Goal: Understand process/instructions

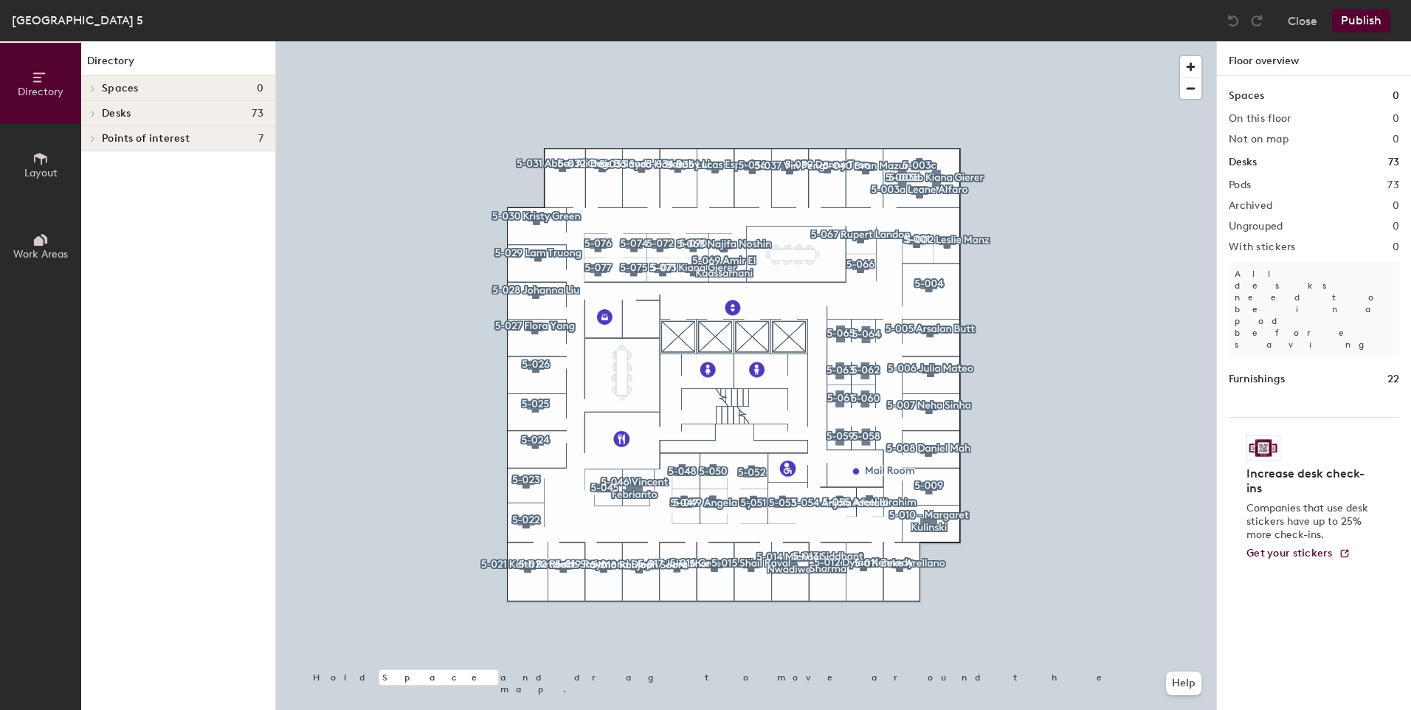
click at [649, 41] on div at bounding box center [746, 41] width 940 height 0
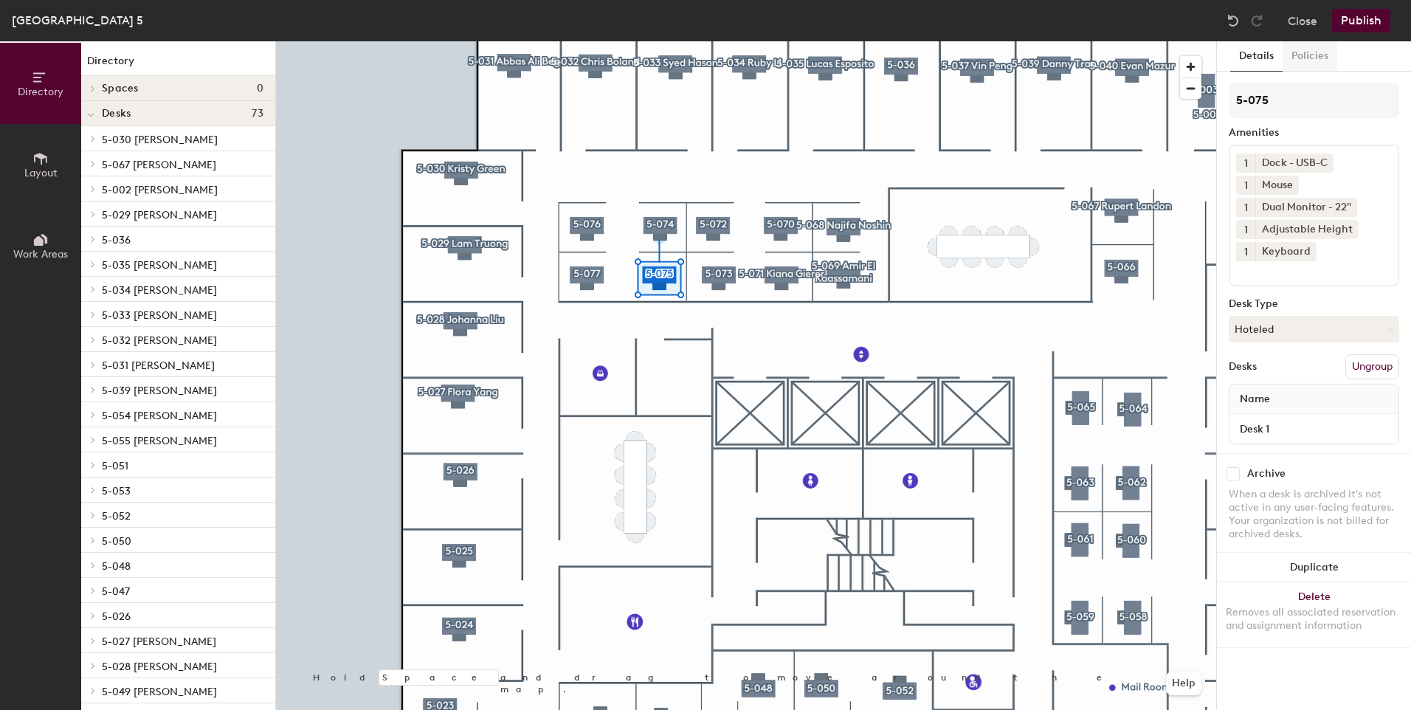
click at [1298, 59] on button "Policies" at bounding box center [1309, 56] width 55 height 30
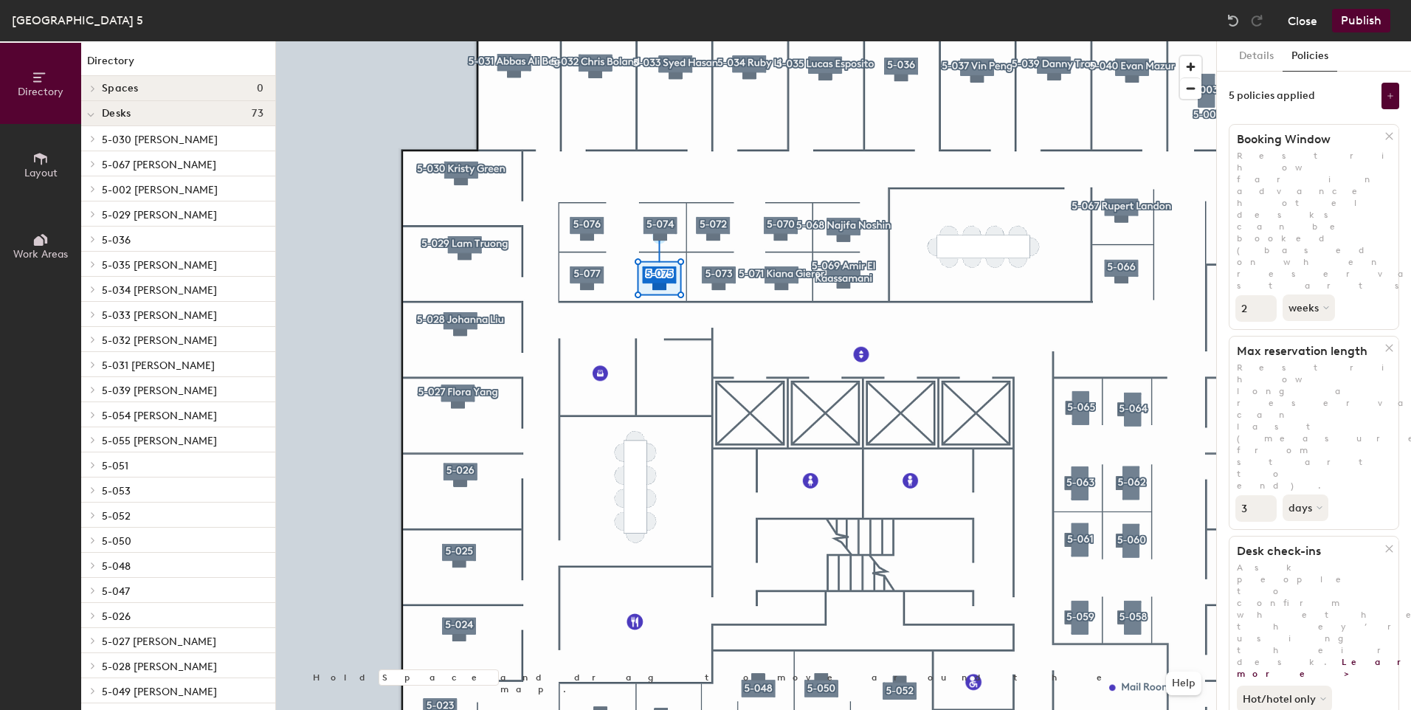
click at [1307, 15] on button "Close" at bounding box center [1302, 21] width 30 height 24
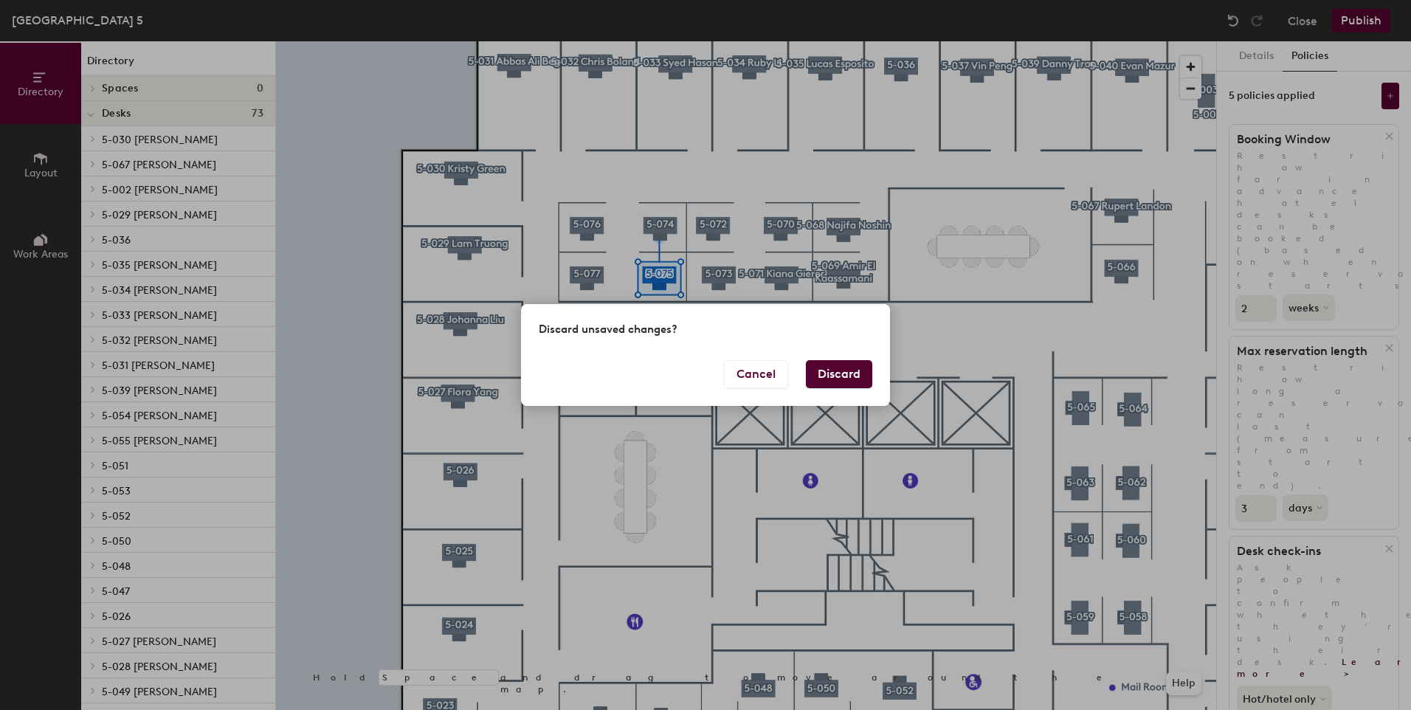
click at [849, 380] on button "Discard" at bounding box center [839, 374] width 66 height 28
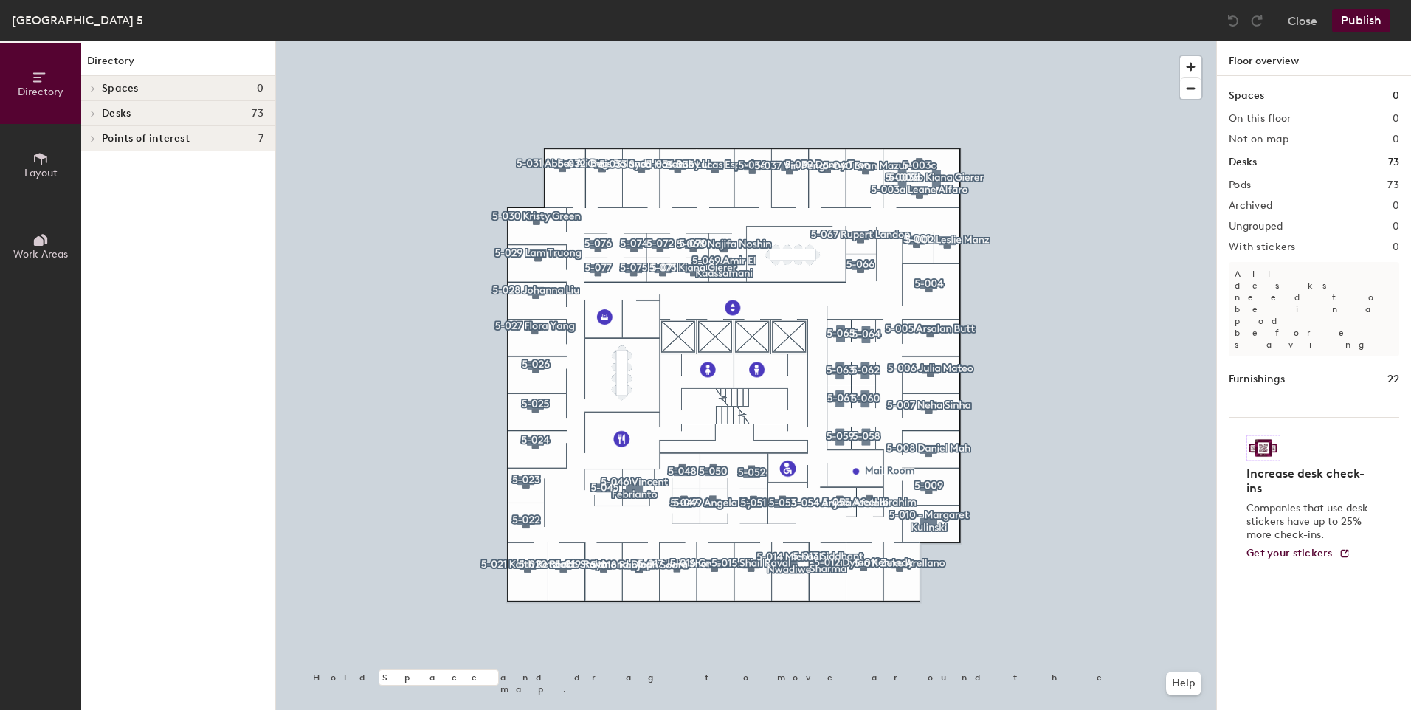
click at [837, 41] on div at bounding box center [746, 41] width 940 height 0
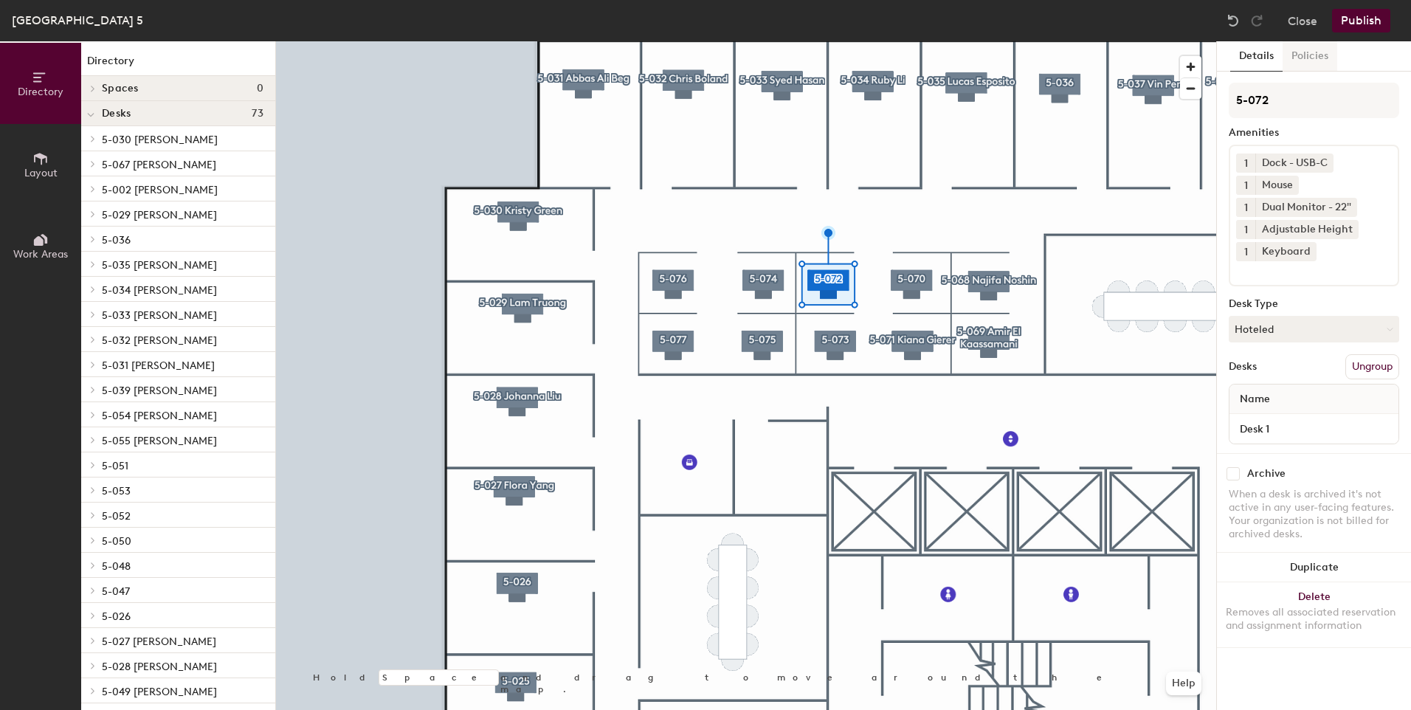
click at [1308, 60] on button "Policies" at bounding box center [1309, 56] width 55 height 30
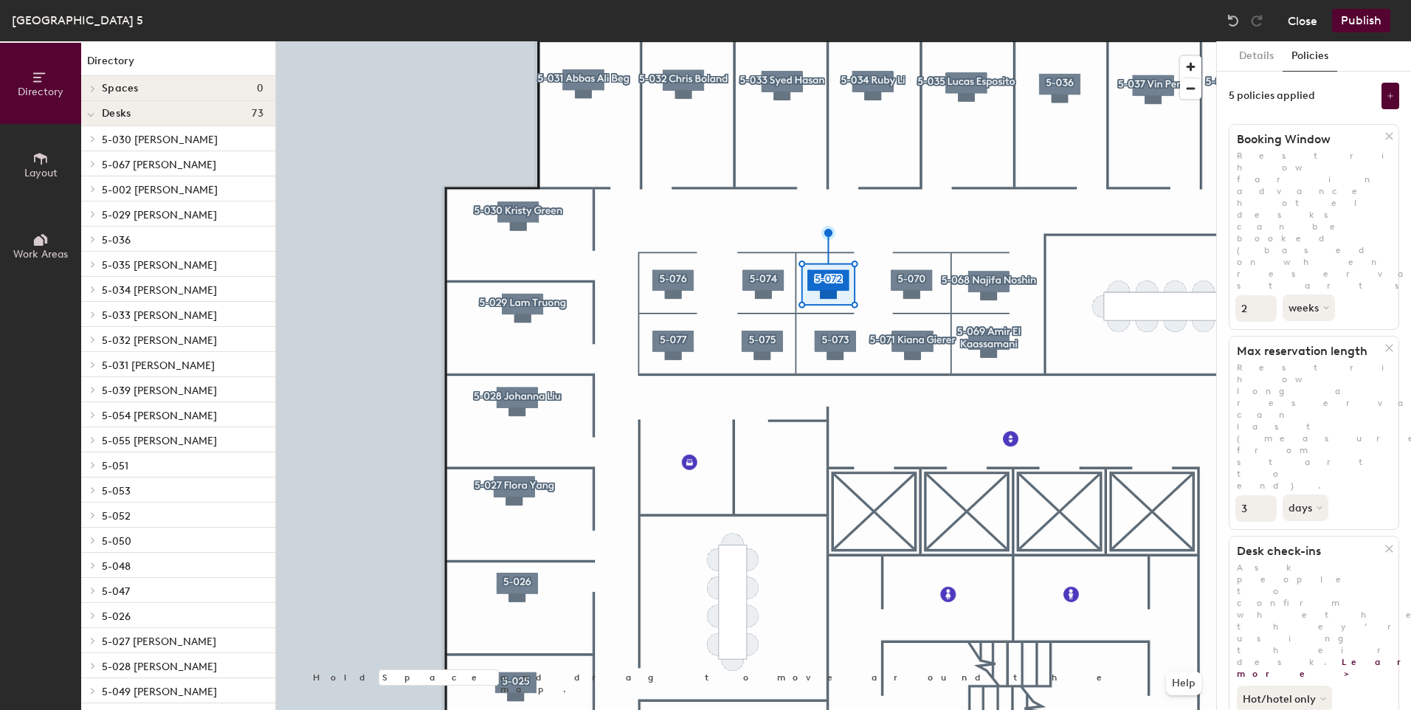
click at [1307, 18] on button "Close" at bounding box center [1302, 21] width 30 height 24
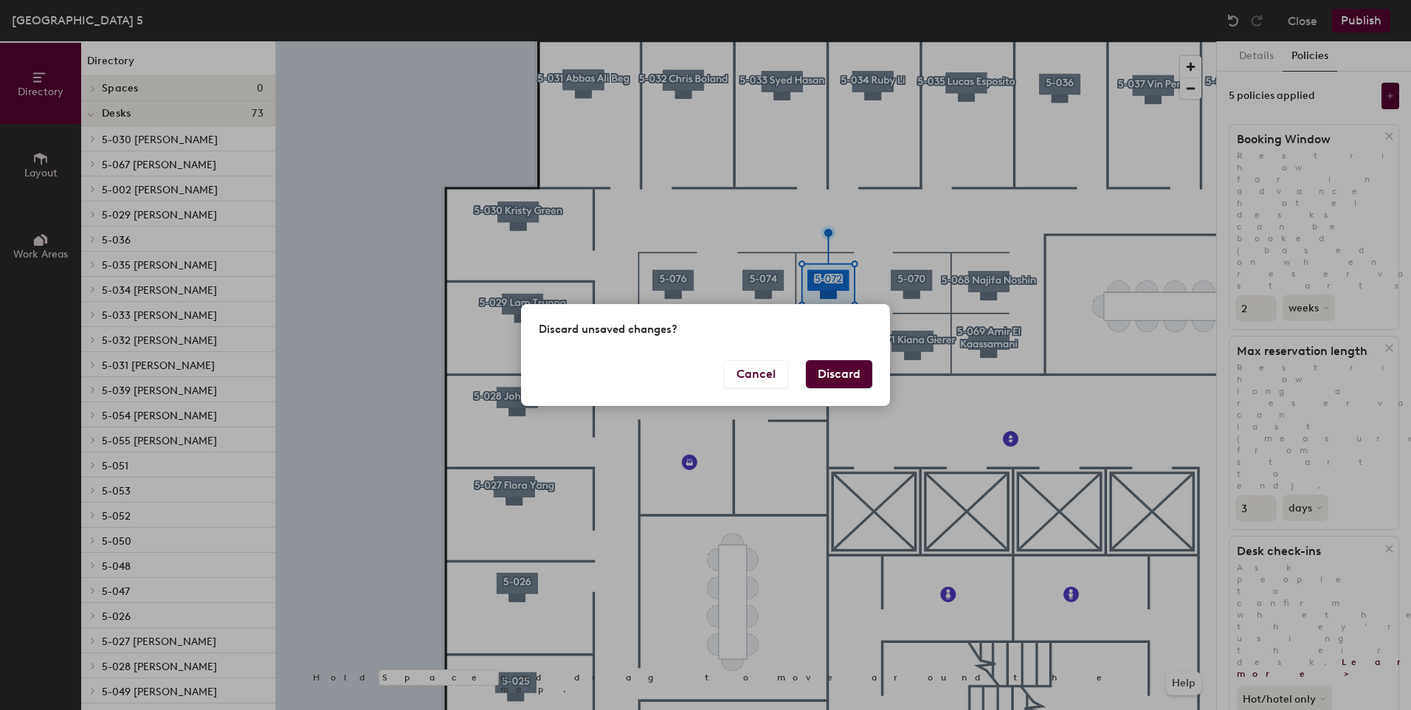
click at [839, 378] on button "Discard" at bounding box center [839, 374] width 66 height 28
